Goal: Feedback & Contribution: Leave review/rating

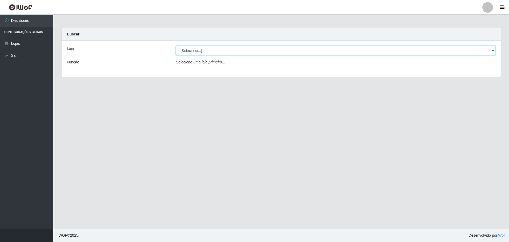
click at [199, 50] on select "[Selecione...] Extrabom - Loja 05 [GEOGRAPHIC_DATA]" at bounding box center [335, 50] width 319 height 9
select select "494"
click at [176, 46] on select "[Selecione...] Extrabom - Loja 05 [GEOGRAPHIC_DATA]" at bounding box center [335, 50] width 319 height 9
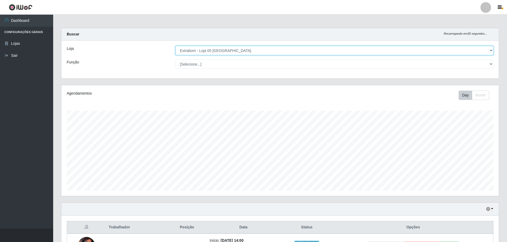
scroll to position [110, 438]
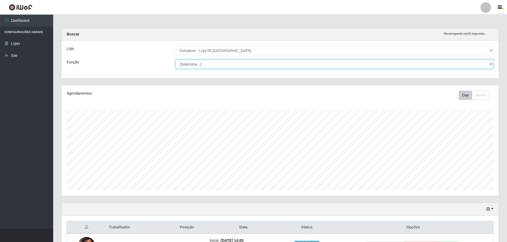
drag, startPoint x: 223, startPoint y: 62, endPoint x: 219, endPoint y: 68, distance: 6.9
click at [223, 62] on select "[Selecione...] Repositor Repositor + Repositor ++" at bounding box center [335, 63] width 318 height 9
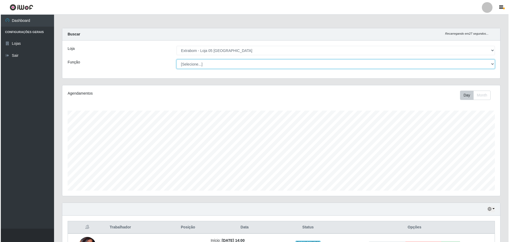
scroll to position [41, 0]
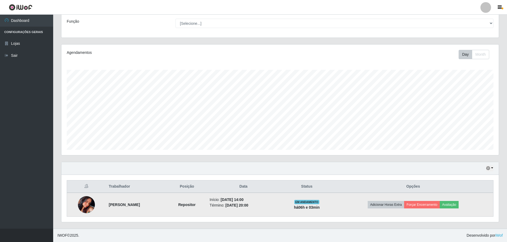
click at [88, 199] on img at bounding box center [86, 204] width 17 height 17
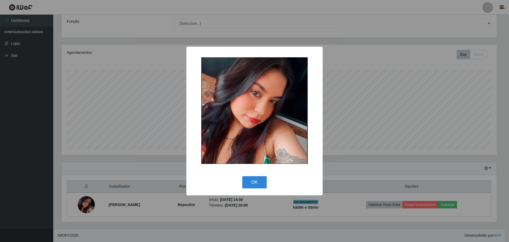
click at [259, 193] on div "× OK Cancel" at bounding box center [254, 121] width 136 height 148
click at [260, 181] on button "OK" at bounding box center [254, 182] width 25 height 13
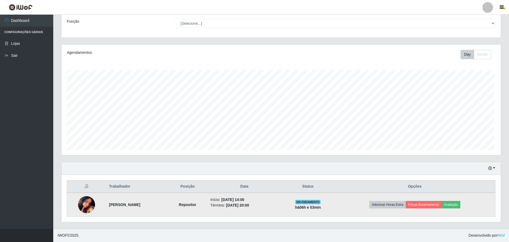
scroll to position [110, 438]
click at [459, 202] on button "Avaliação" at bounding box center [449, 204] width 19 height 7
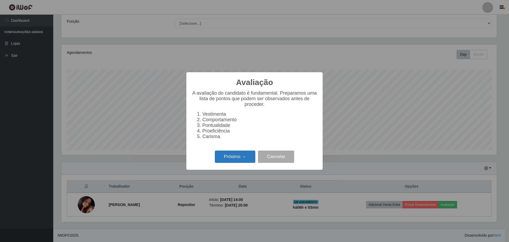
click at [225, 158] on button "Próximo →" at bounding box center [235, 156] width 40 height 13
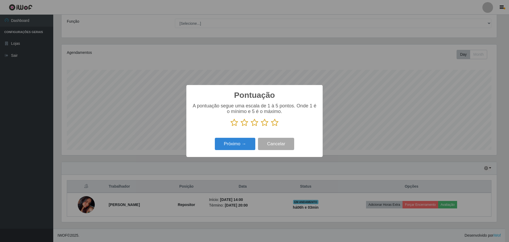
click at [276, 121] on icon at bounding box center [274, 122] width 7 height 8
click at [271, 126] on input "radio" at bounding box center [271, 126] width 0 height 0
click at [236, 148] on button "Próximo →" at bounding box center [235, 144] width 40 height 13
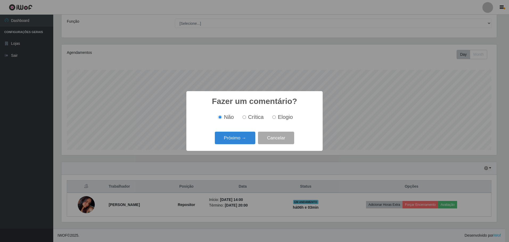
click at [275, 117] on input "Elogio" at bounding box center [273, 116] width 3 height 3
radio input "true"
click at [238, 140] on button "Próximo →" at bounding box center [235, 137] width 40 height 13
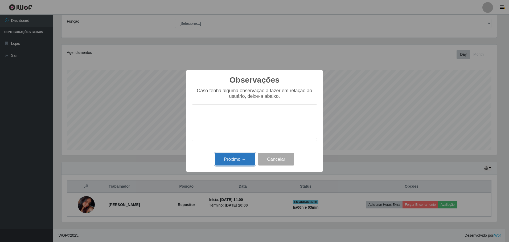
click at [244, 156] on button "Próximo →" at bounding box center [235, 159] width 40 height 13
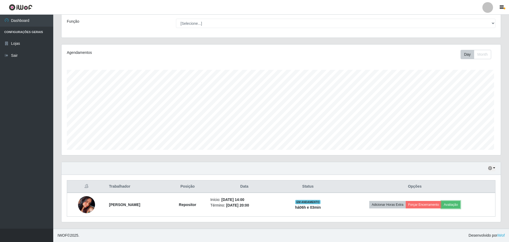
scroll to position [110, 438]
drag, startPoint x: 300, startPoint y: 216, endPoint x: 320, endPoint y: 218, distance: 20.0
click at [320, 218] on div "Trabalhador Posição Data Status Opções [PERSON_NAME] Repositor Início: [DATE] 1…" at bounding box center [280, 198] width 438 height 47
drag, startPoint x: 320, startPoint y: 218, endPoint x: 347, endPoint y: 185, distance: 42.9
click at [333, 185] on th "Status" at bounding box center [307, 186] width 53 height 13
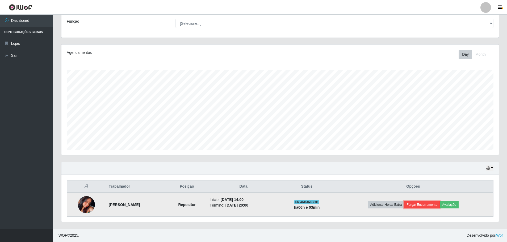
click at [430, 206] on button "Forçar Encerramento" at bounding box center [422, 204] width 36 height 7
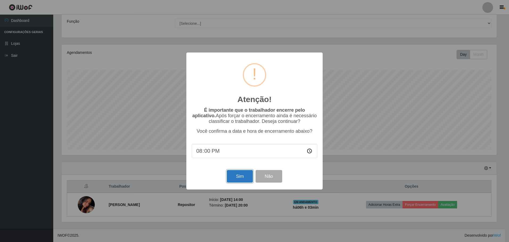
click at [237, 178] on button "Sim" at bounding box center [240, 176] width 26 height 13
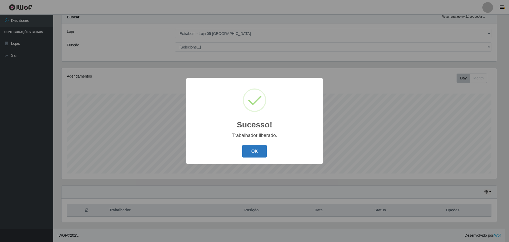
click at [255, 154] on button "OK" at bounding box center [254, 151] width 25 height 13
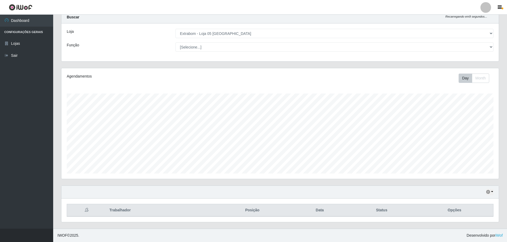
scroll to position [0, 0]
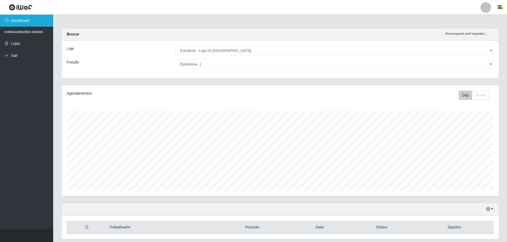
click at [23, 19] on link "Dashboard" at bounding box center [26, 21] width 53 height 12
